Goal: Transaction & Acquisition: Book appointment/travel/reservation

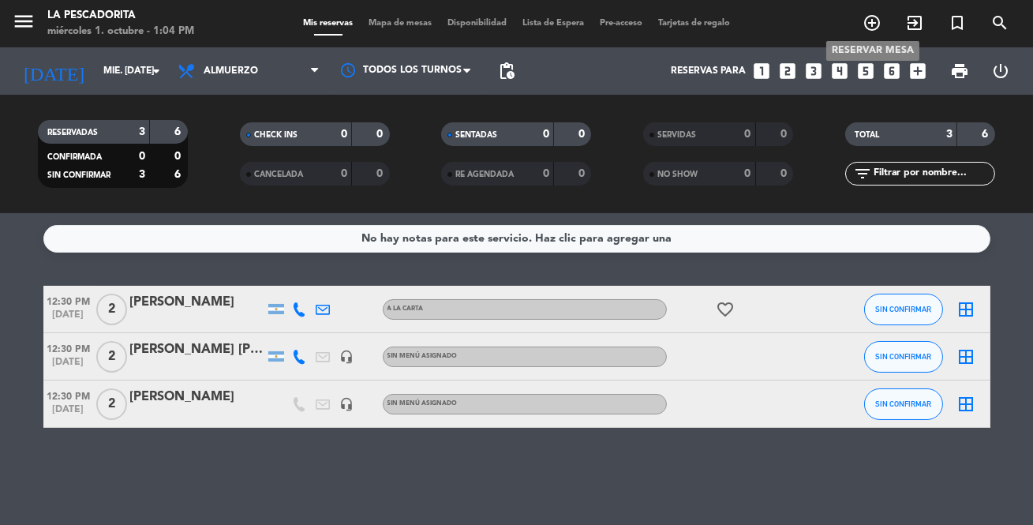
click at [873, 25] on icon "add_circle_outline" at bounding box center [872, 22] width 19 height 19
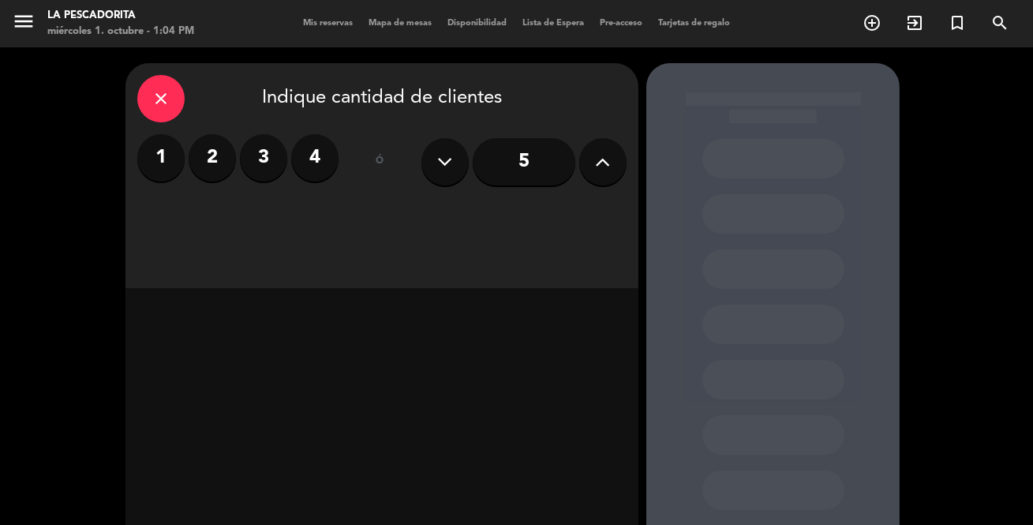
click at [268, 163] on label "3" at bounding box center [263, 157] width 47 height 47
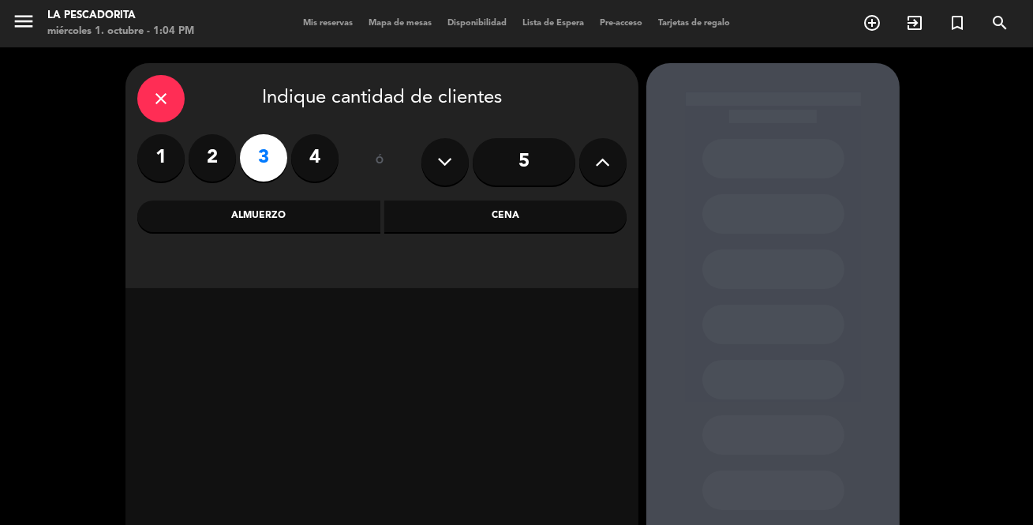
click at [508, 218] on div "Cena" at bounding box center [506, 217] width 243 height 32
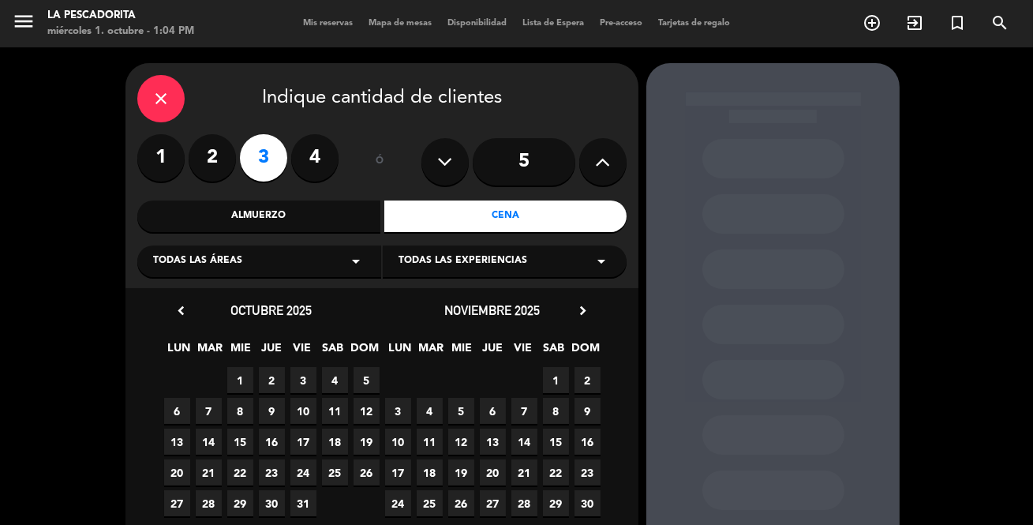
click at [242, 381] on span "1" at bounding box center [240, 380] width 26 height 26
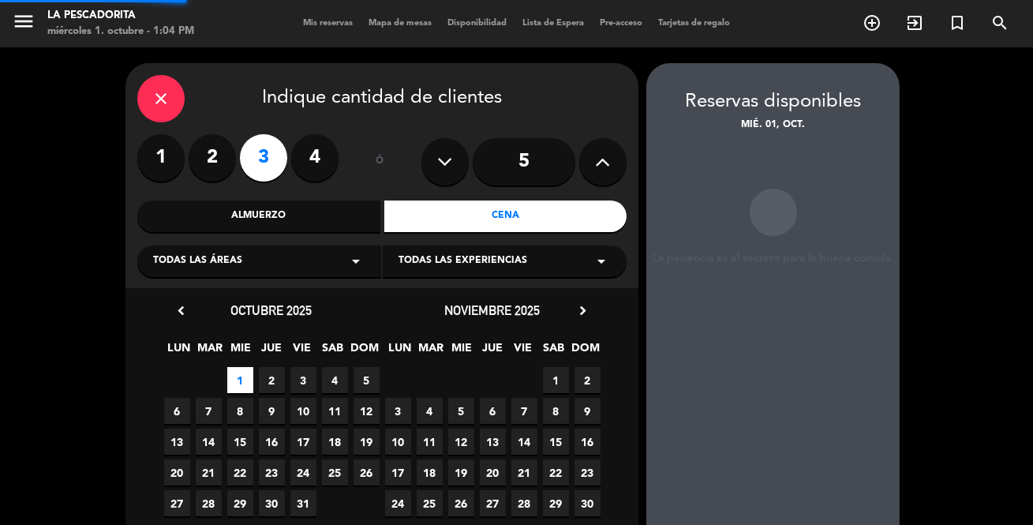
scroll to position [63, 0]
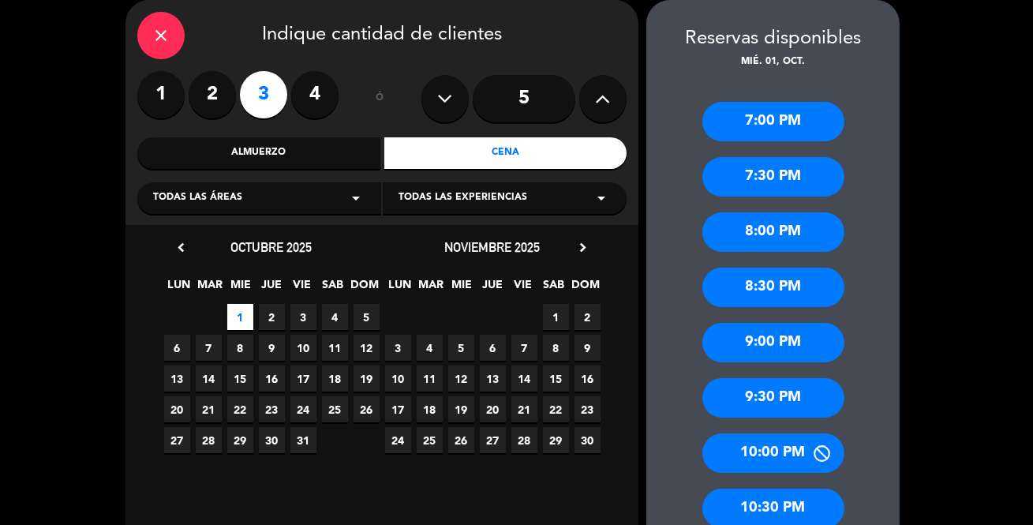
click at [776, 284] on div "8:30 PM" at bounding box center [774, 287] width 142 height 39
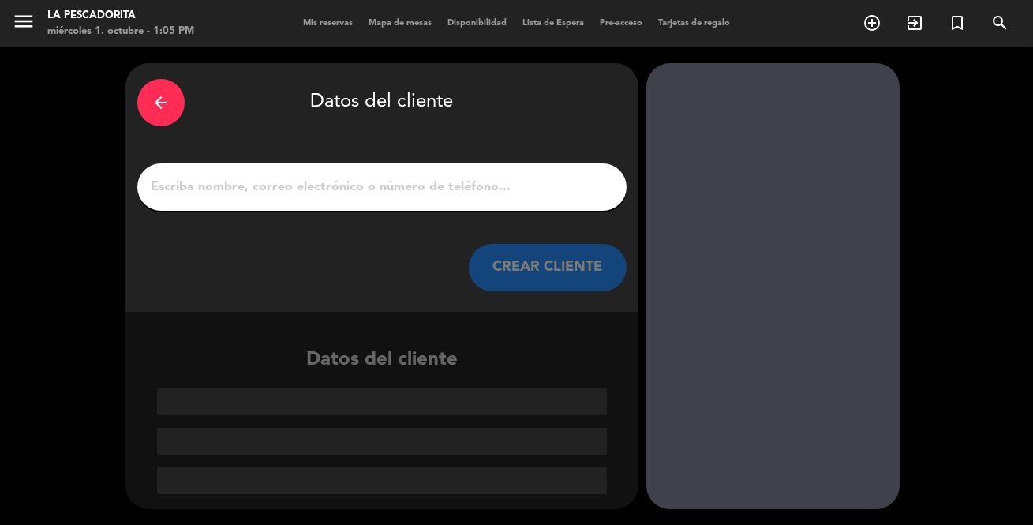
click at [460, 192] on input "1" at bounding box center [382, 187] width 466 height 22
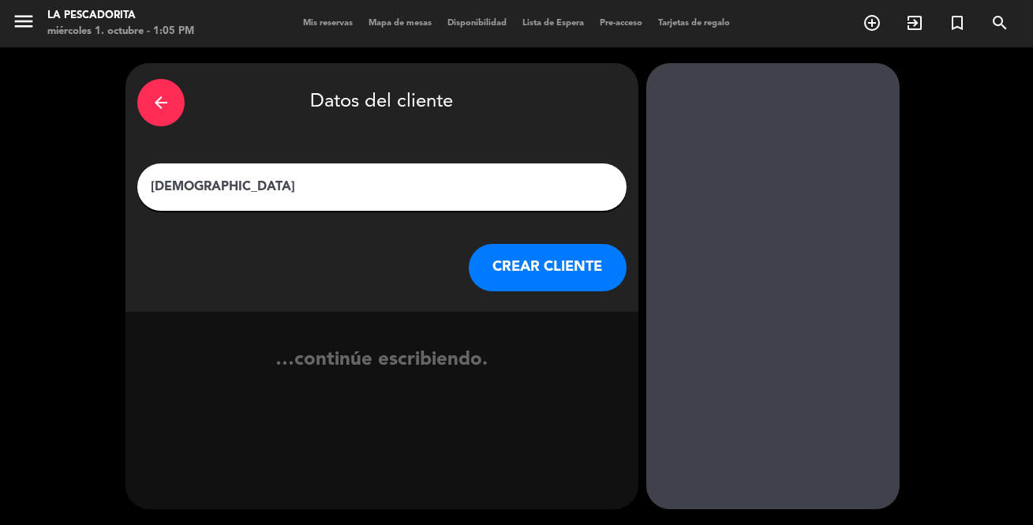
type input "[DEMOGRAPHIC_DATA]"
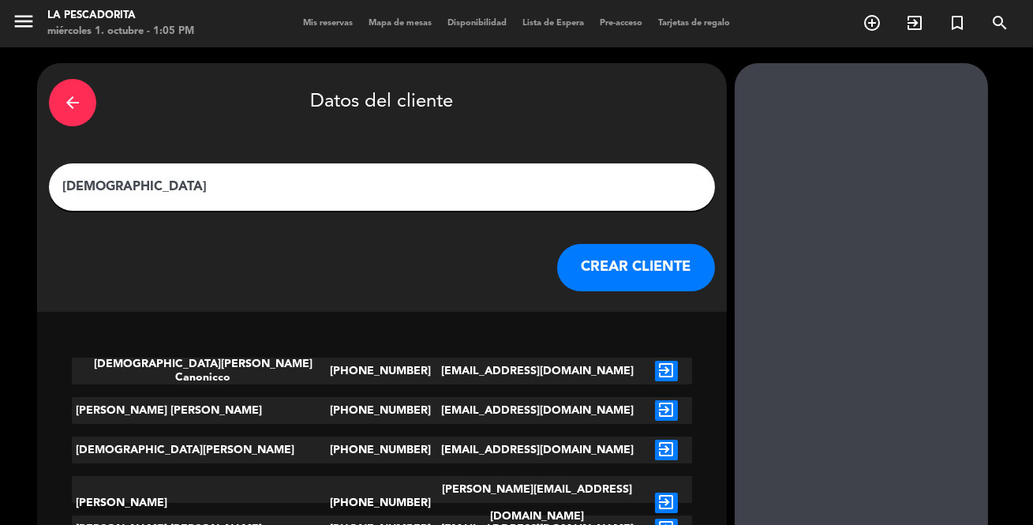
click at [557, 265] on button "CREAR CLIENTE" at bounding box center [636, 267] width 158 height 47
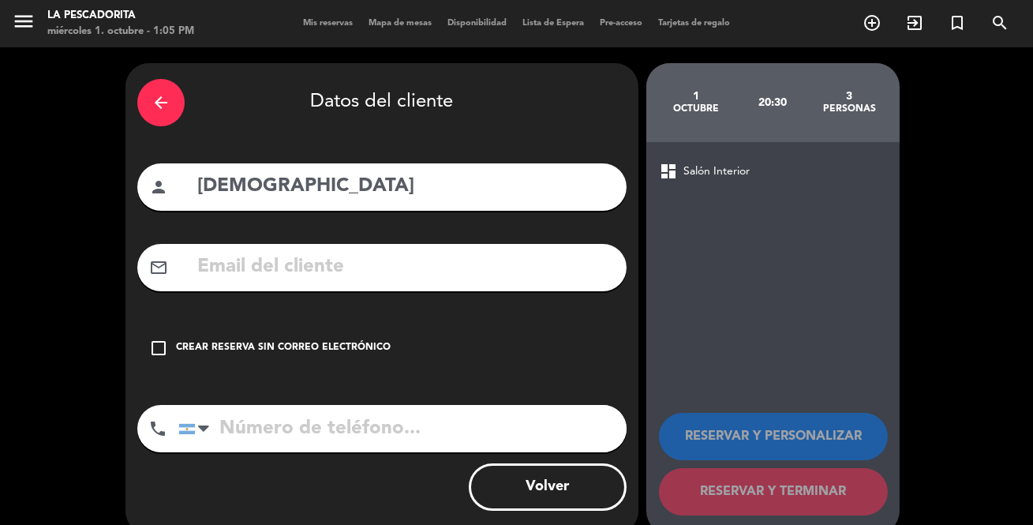
click at [373, 429] on input "tel" at bounding box center [402, 428] width 448 height 47
type input "1160783240"
click at [153, 353] on icon "check_box_outline_blank" at bounding box center [158, 348] width 19 height 19
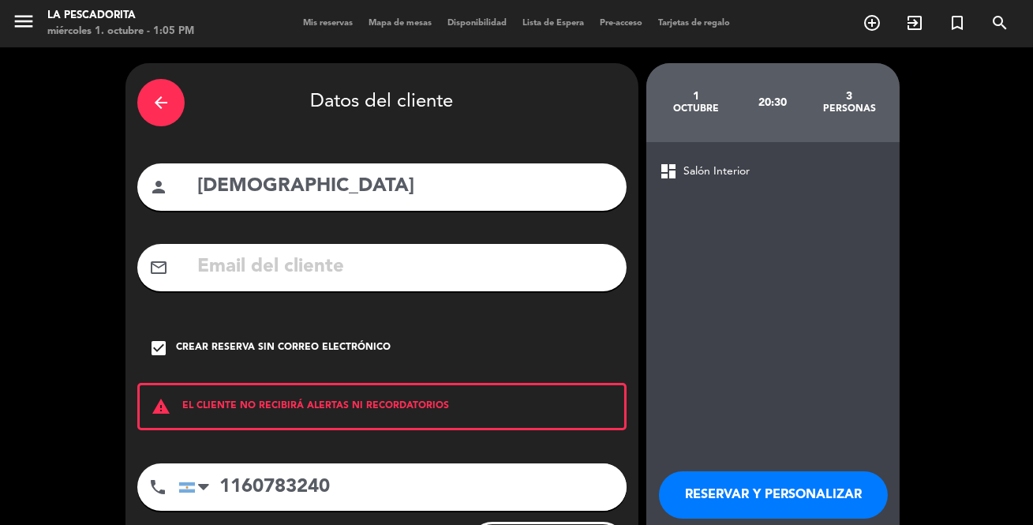
scroll to position [71, 0]
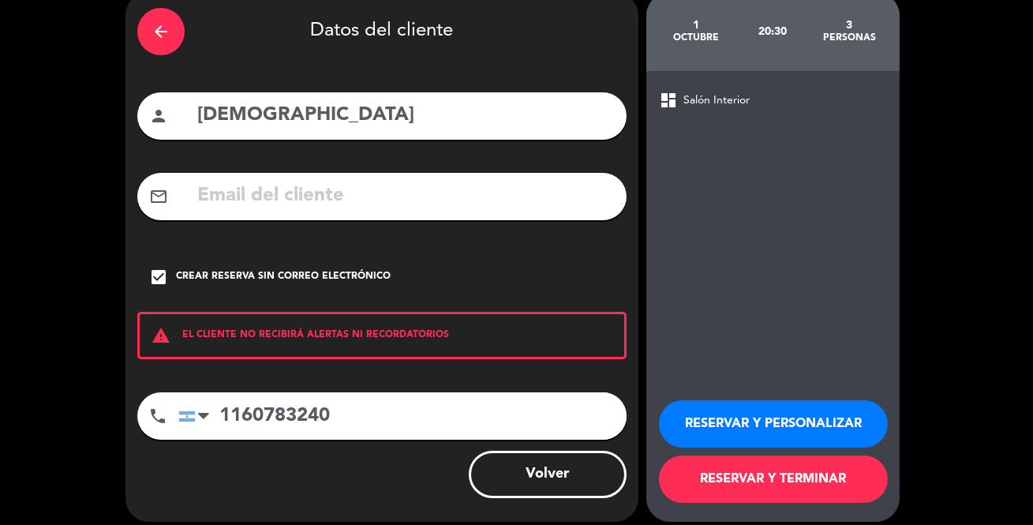
click at [790, 429] on button "RESERVAR Y PERSONALIZAR" at bounding box center [773, 423] width 229 height 47
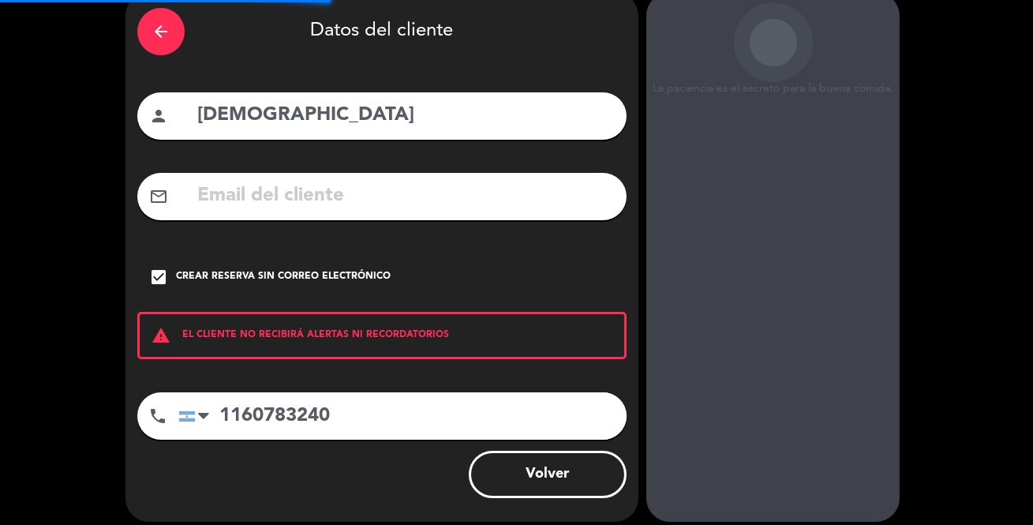
scroll to position [63, 0]
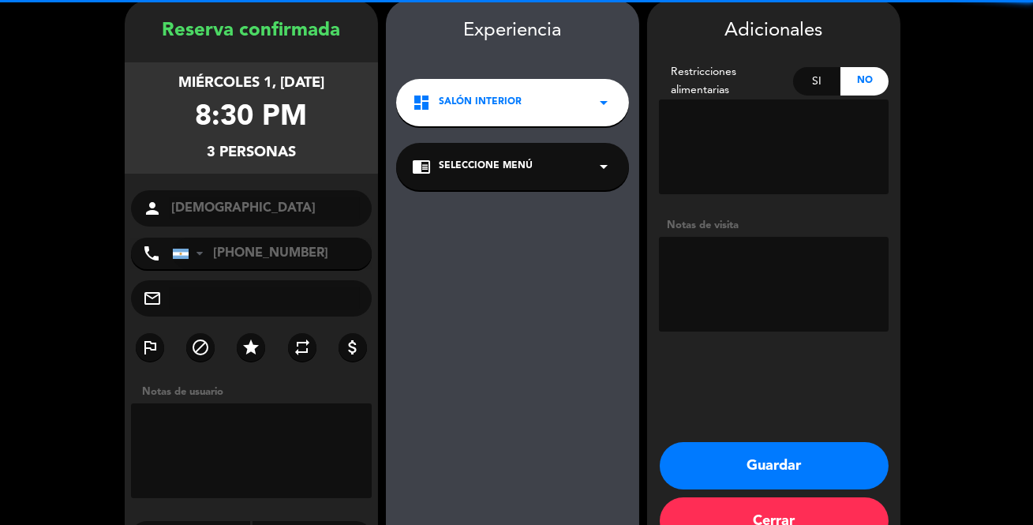
click at [735, 229] on div "Notas de visita" at bounding box center [774, 225] width 230 height 17
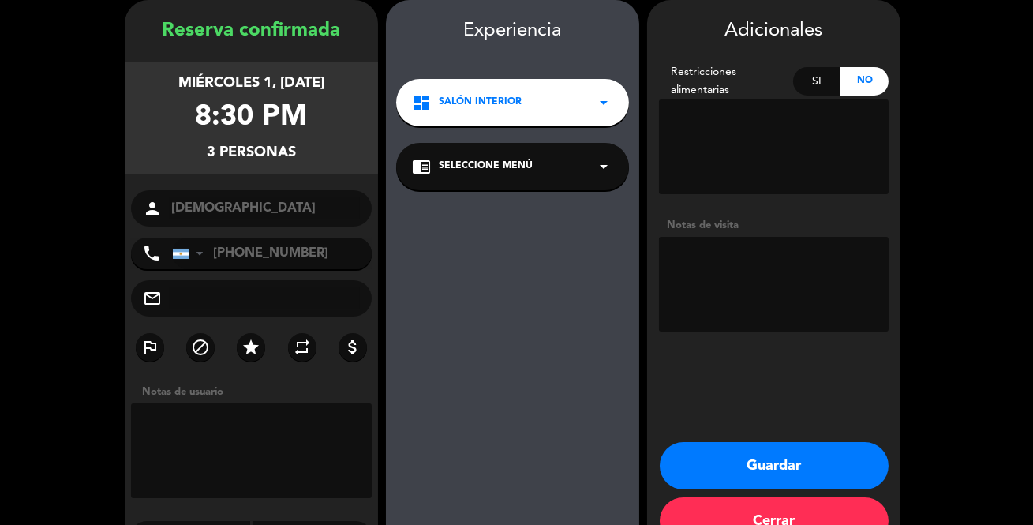
click at [733, 259] on textarea at bounding box center [774, 284] width 230 height 95
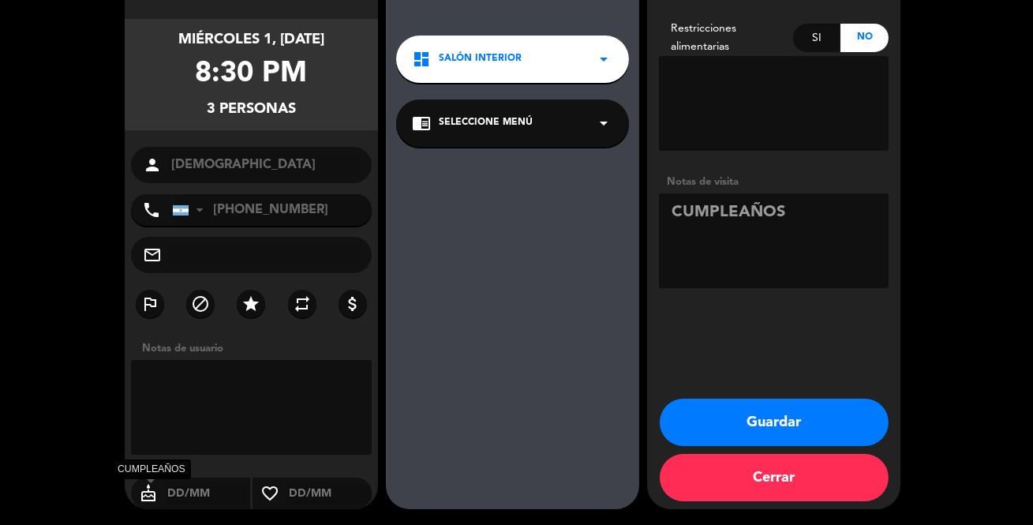
type textarea "CUMPLEAÑOS"
click at [142, 493] on icon "cake" at bounding box center [148, 493] width 35 height 19
click at [145, 497] on icon "cake" at bounding box center [148, 493] width 35 height 19
click at [177, 493] on input "text" at bounding box center [208, 494] width 84 height 20
type input "01/10"
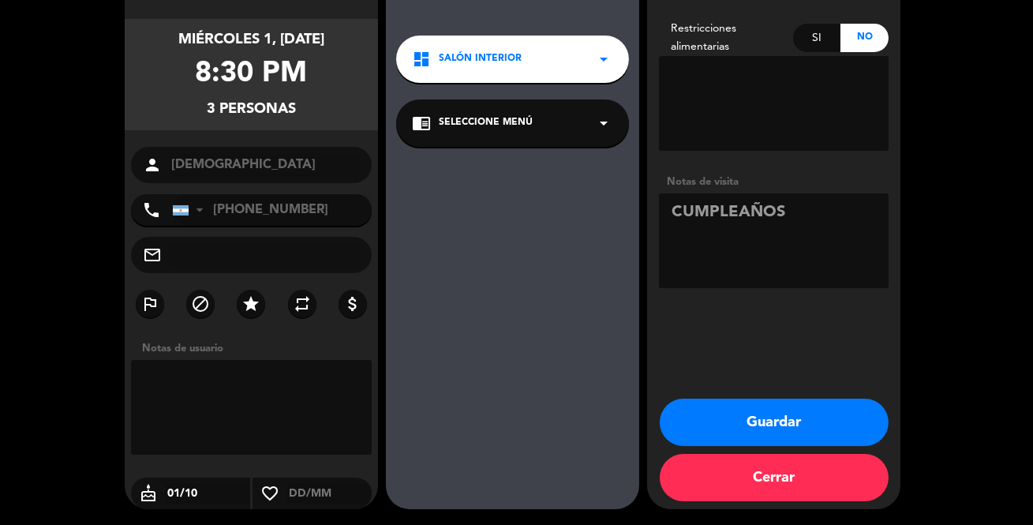
click at [300, 493] on input "text" at bounding box center [329, 494] width 84 height 20
click at [729, 426] on button "Guardar" at bounding box center [774, 422] width 229 height 47
